Goal: Information Seeking & Learning: Learn about a topic

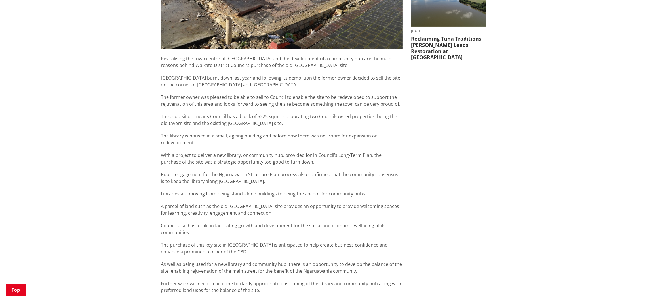
scroll to position [271, 0]
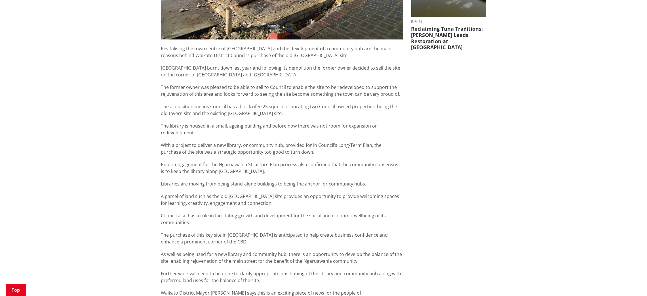
drag, startPoint x: 648, startPoint y: 97, endPoint x: 651, endPoint y: 136, distance: 39.6
click at [431, 161] on div "Home News Land purchase paves way for Ngaruawahia hub plans Land purchase paves…" at bounding box center [323, 148] width 647 height 725
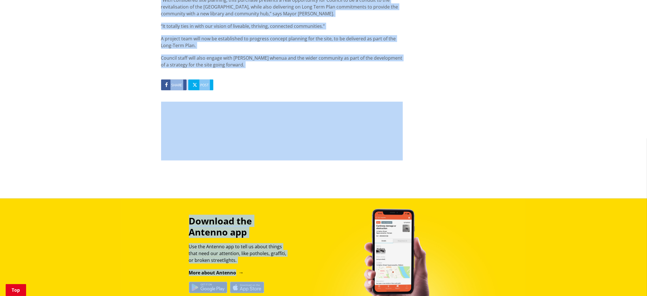
scroll to position [618, 0]
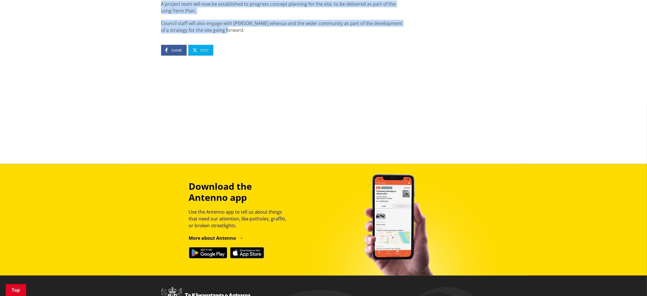
drag, startPoint x: 162, startPoint y: 57, endPoint x: 236, endPoint y: 28, distance: 80.3
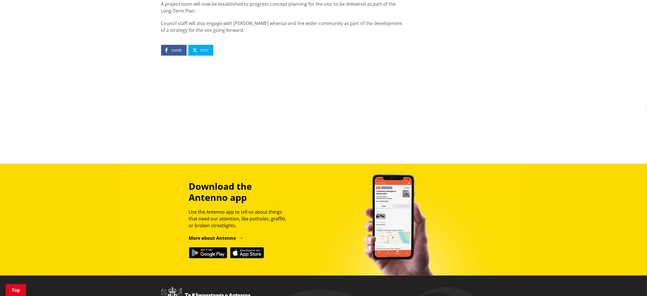
drag, startPoint x: 217, startPoint y: 30, endPoint x: 98, endPoint y: 70, distance: 125.8
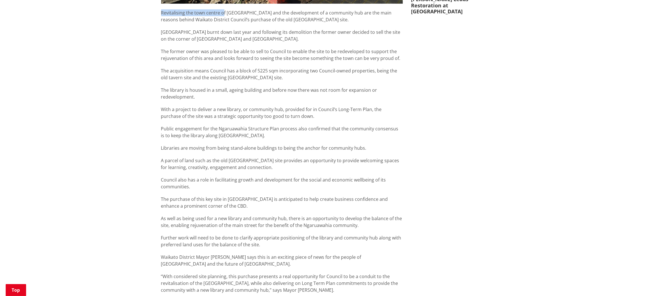
scroll to position [306, 0]
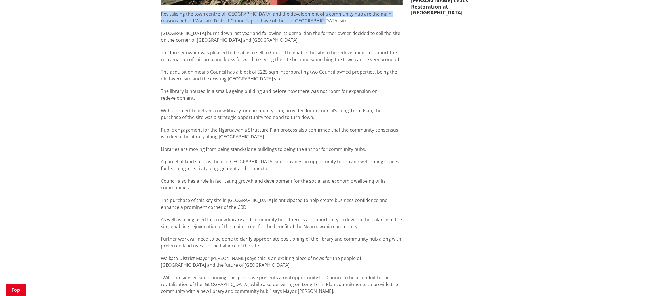
drag, startPoint x: 158, startPoint y: 14, endPoint x: 323, endPoint y: 18, distance: 165.5
click at [323, 18] on div "Land purchase paves way for Ngaruawahia hub plans 29 June 2023 Share Post Revit…" at bounding box center [282, 114] width 250 height 677
copy p "Revitalising the town centre of Ngaruawahia and the development of a community …"
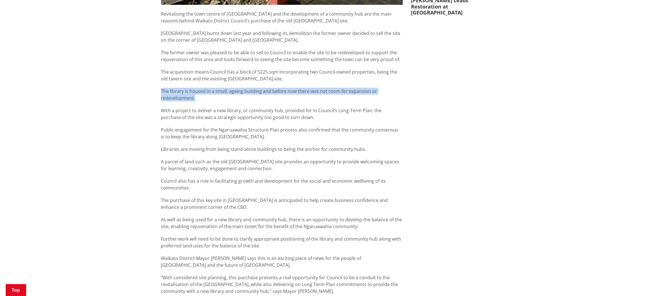
drag, startPoint x: 160, startPoint y: 88, endPoint x: 209, endPoint y: 100, distance: 50.1
click at [209, 100] on div "Land purchase paves way for Ngaruawahia hub plans 29 June 2023 Share Post Revit…" at bounding box center [282, 114] width 250 height 677
copy p "The library is housed in a small, ageing building and before now there was not …"
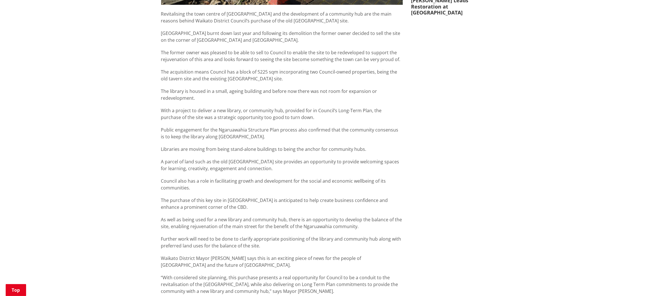
click at [254, 132] on p "Public engagement for the Ngaruawahia Structure Plan process also confirmed tha…" at bounding box center [282, 133] width 242 height 14
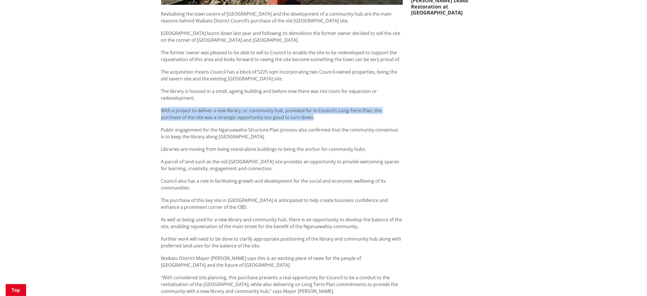
drag, startPoint x: 159, startPoint y: 111, endPoint x: 288, endPoint y: 118, distance: 129.4
click at [288, 118] on div "Land purchase paves way for Ngaruawahia hub plans 29 June 2023 Share Post Revit…" at bounding box center [282, 114] width 250 height 677
copy p "With a project to deliver a new library, or community hub, provided for in Coun…"
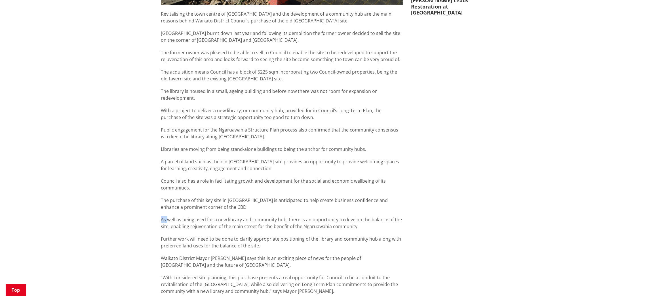
drag, startPoint x: 161, startPoint y: 219, endPoint x: 192, endPoint y: 209, distance: 33.0
click at [192, 197] on div "Land purchase paves way for Ngaruawahia hub plans 29 June 2023 Share Post Revit…" at bounding box center [282, 114] width 250 height 677
click at [315, 197] on p "The purchase of this key site in Ngaruawahia is anticipated to help create busi…" at bounding box center [282, 204] width 242 height 14
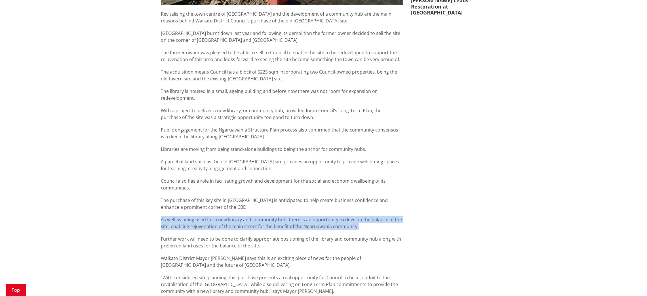
drag, startPoint x: 161, startPoint y: 218, endPoint x: 366, endPoint y: 223, distance: 204.4
click at [366, 197] on p "As well as being used for a new library and community hub, there is an opportun…" at bounding box center [282, 223] width 242 height 14
copy p "As well as being used for a new library and community hub, there is an opportun…"
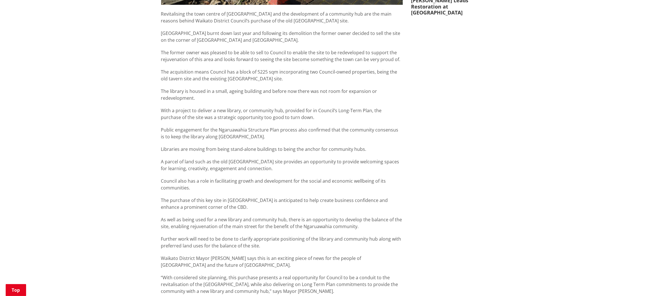
click at [382, 85] on div "Revitalising the town centre of Ngaruawahia and the development of a community …" at bounding box center [282, 178] width 242 height 335
drag, startPoint x: 281, startPoint y: 71, endPoint x: 285, endPoint y: 77, distance: 6.9
click at [285, 77] on p "The acquisition means Council has a block of 5225 sqm incorporating two Council…" at bounding box center [282, 75] width 242 height 14
click at [278, 72] on p "The acquisition means Council has a block of 5225 sqm incorporating two Council…" at bounding box center [282, 75] width 242 height 14
